Goal: Check status: Check status

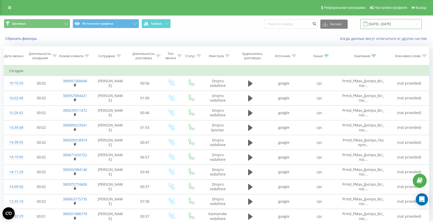
click at [396, 22] on input "[DATE] - [DATE]" at bounding box center [391, 24] width 61 height 10
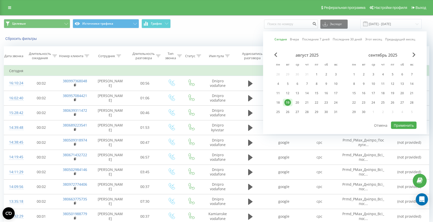
click at [288, 101] on div "19" at bounding box center [288, 102] width 7 height 7
click at [414, 126] on button "Применить" at bounding box center [404, 124] width 26 height 7
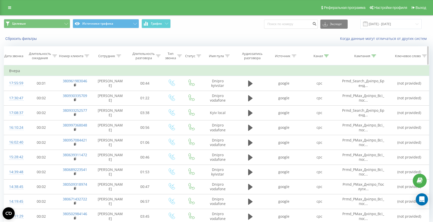
click at [372, 55] on icon at bounding box center [374, 55] width 5 height 3
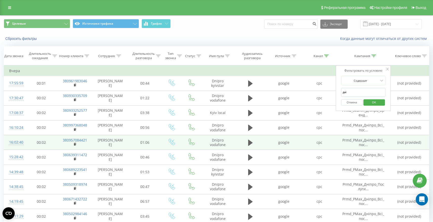
scroll to position [21, 0]
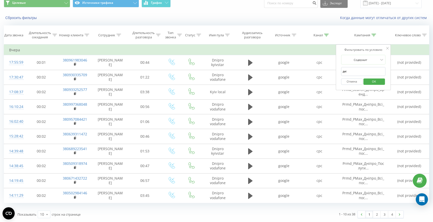
click at [361, 72] on input "дні" at bounding box center [363, 71] width 45 height 9
click at [374, 81] on span "OK" at bounding box center [374, 81] width 14 height 8
